Goal: Obtain resource: Obtain resource

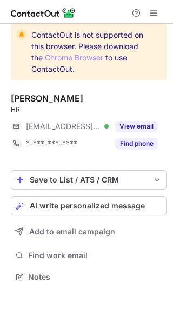
scroll to position [5, 5]
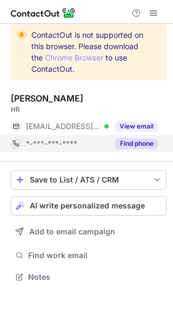
click at [136, 144] on button "Find phone" at bounding box center [136, 143] width 43 height 11
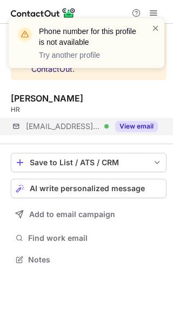
scroll to position [252, 173]
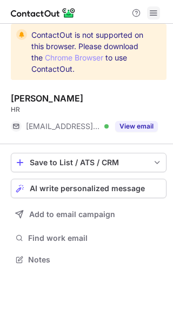
click at [155, 15] on span at bounding box center [153, 13] width 9 height 9
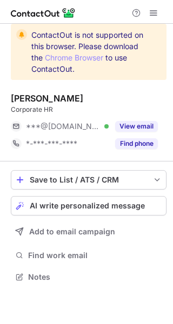
scroll to position [5, 5]
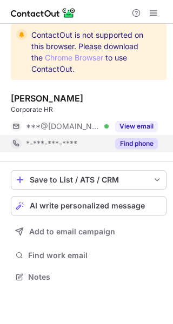
click at [141, 145] on button "Find phone" at bounding box center [136, 143] width 43 height 11
